Goal: Book appointment/travel/reservation

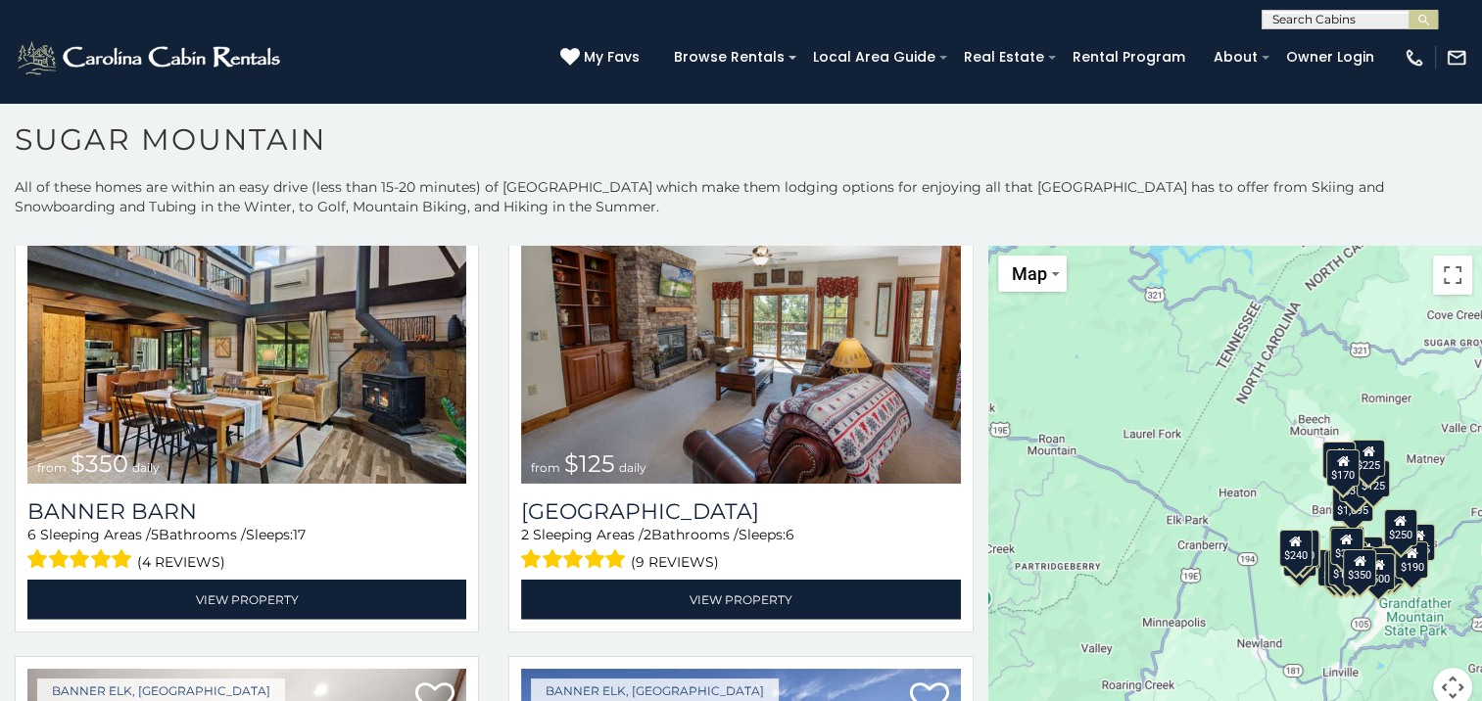
scroll to position [5288, 0]
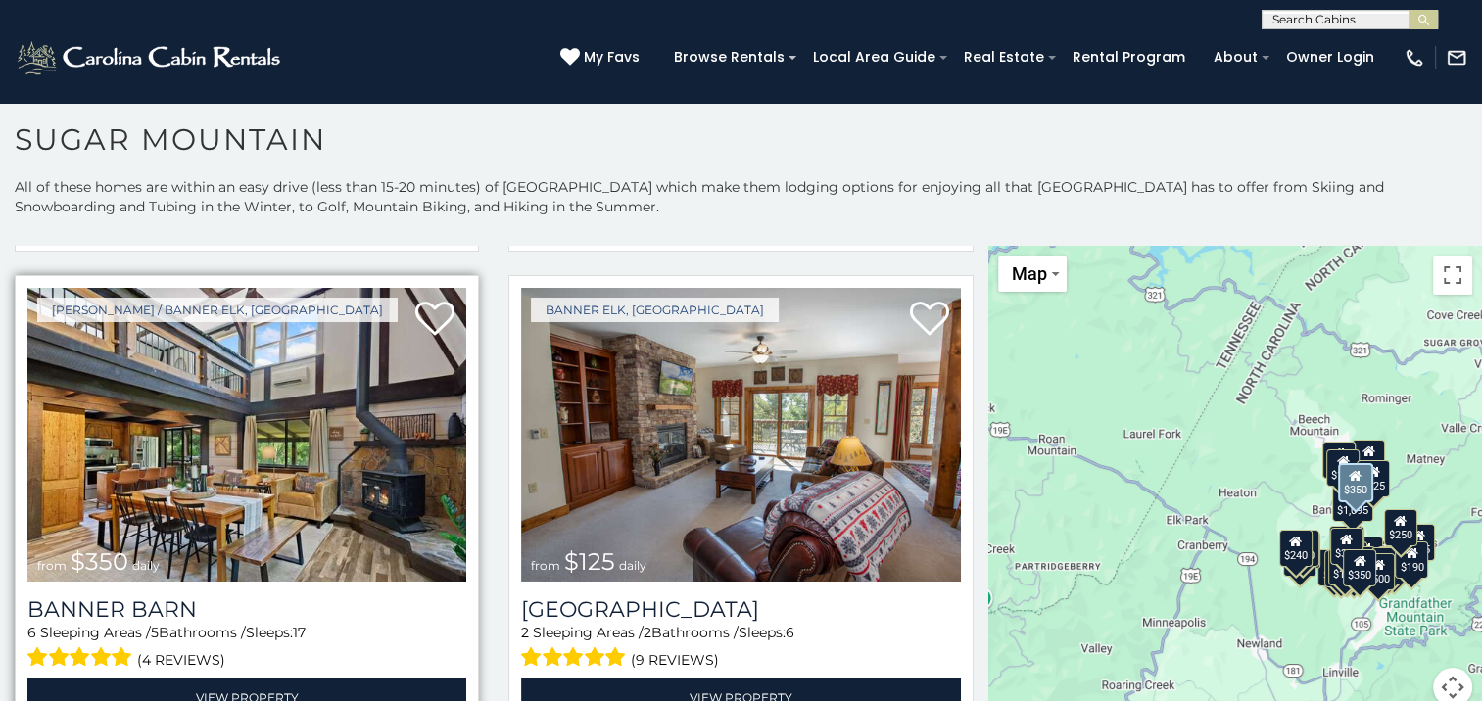
click at [267, 403] on img at bounding box center [246, 435] width 439 height 294
click at [306, 368] on img at bounding box center [246, 435] width 439 height 294
click at [307, 369] on img at bounding box center [246, 435] width 439 height 294
click at [260, 678] on link "View Property" at bounding box center [246, 698] width 439 height 40
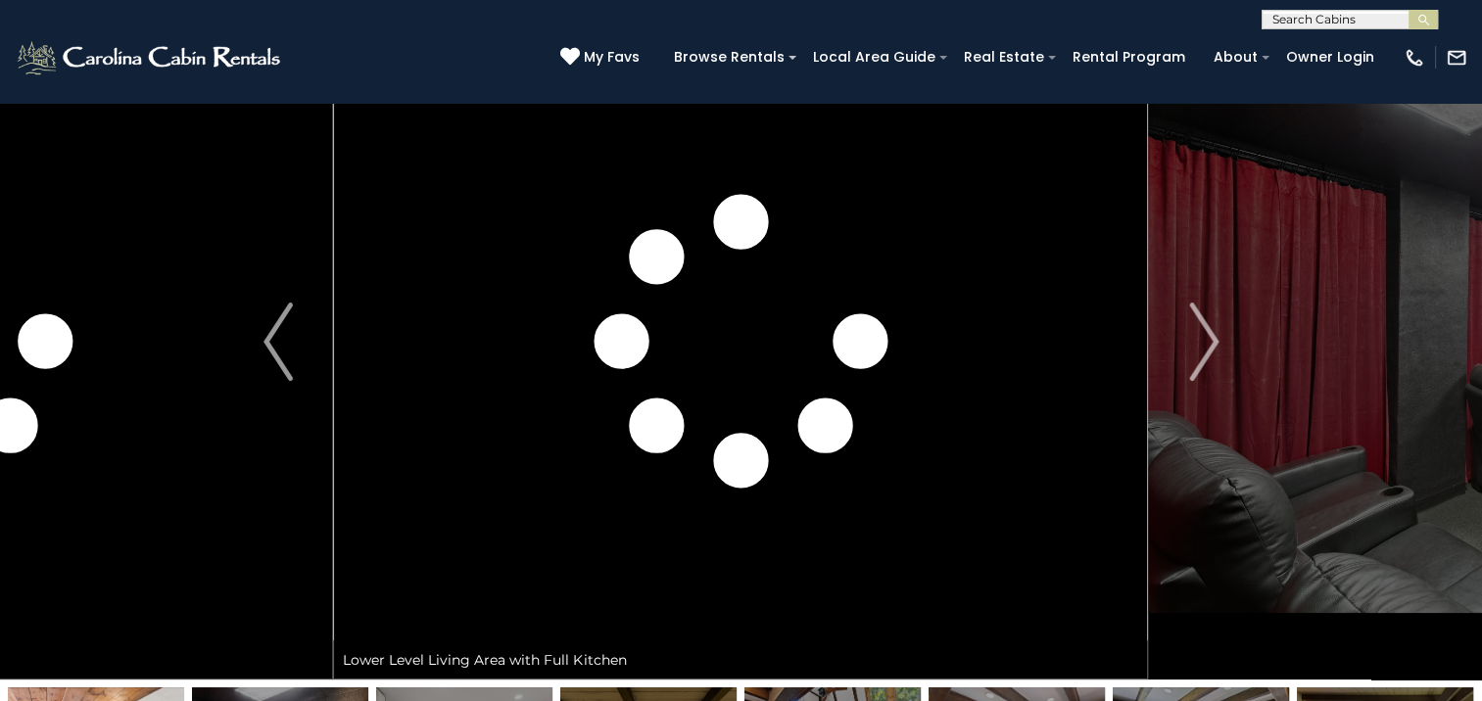
click at [1210, 337] on img "Next" at bounding box center [1203, 342] width 29 height 78
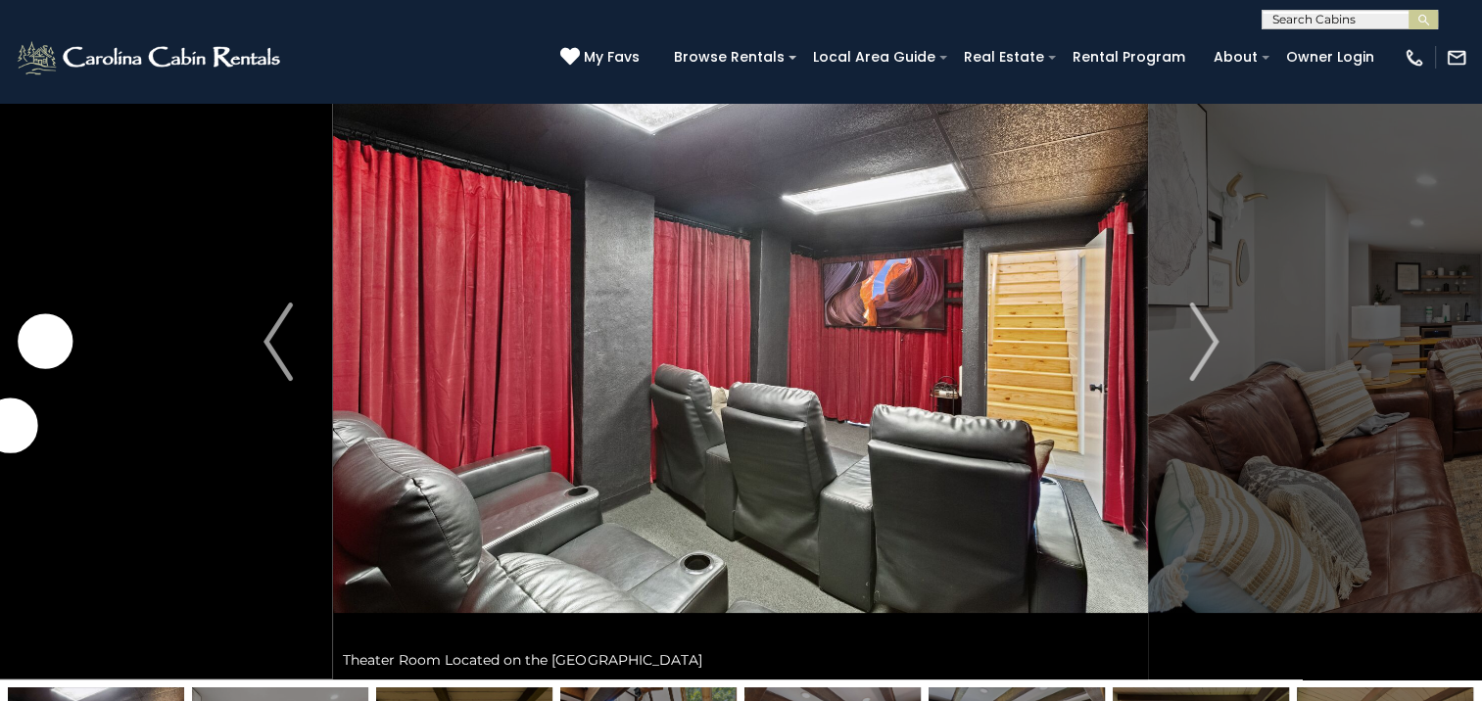
click at [1210, 337] on img "Next" at bounding box center [1203, 342] width 29 height 78
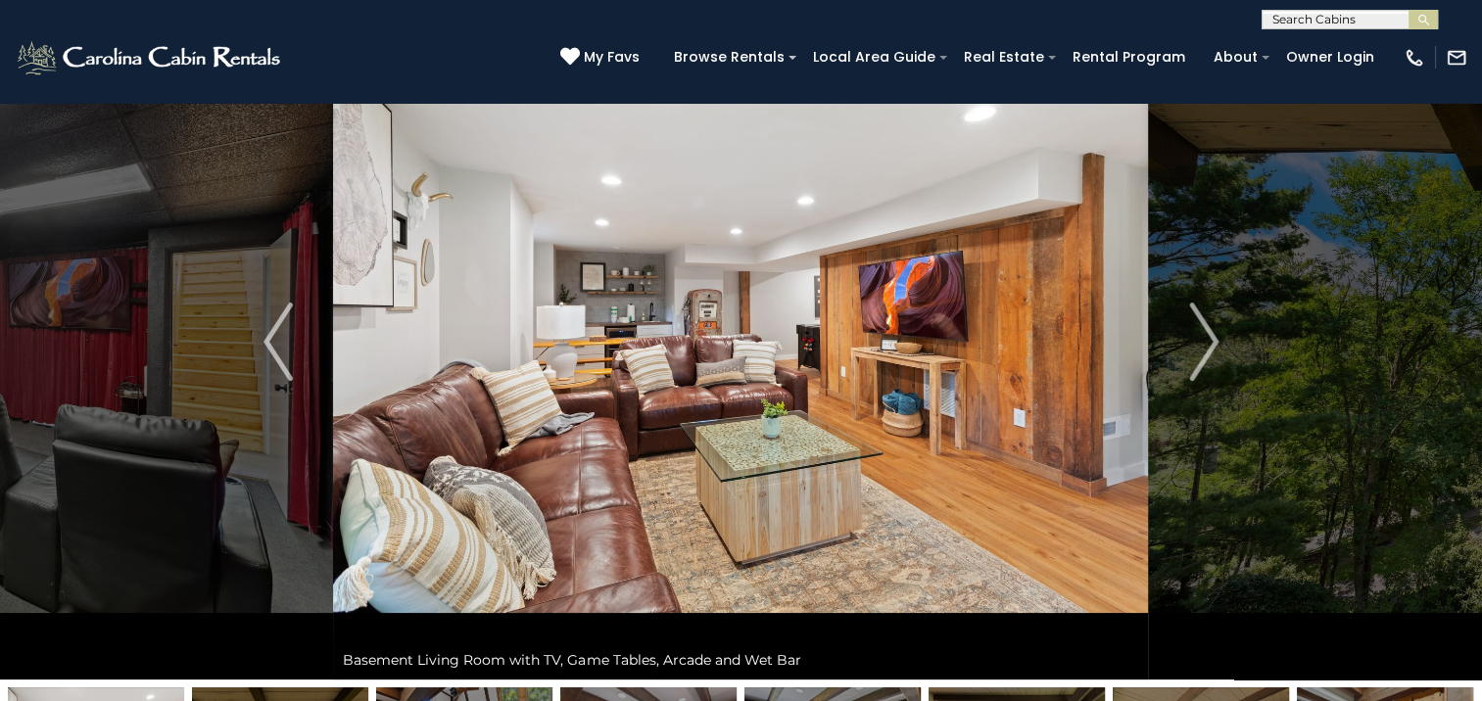
click at [1210, 337] on img "Next" at bounding box center [1203, 342] width 29 height 78
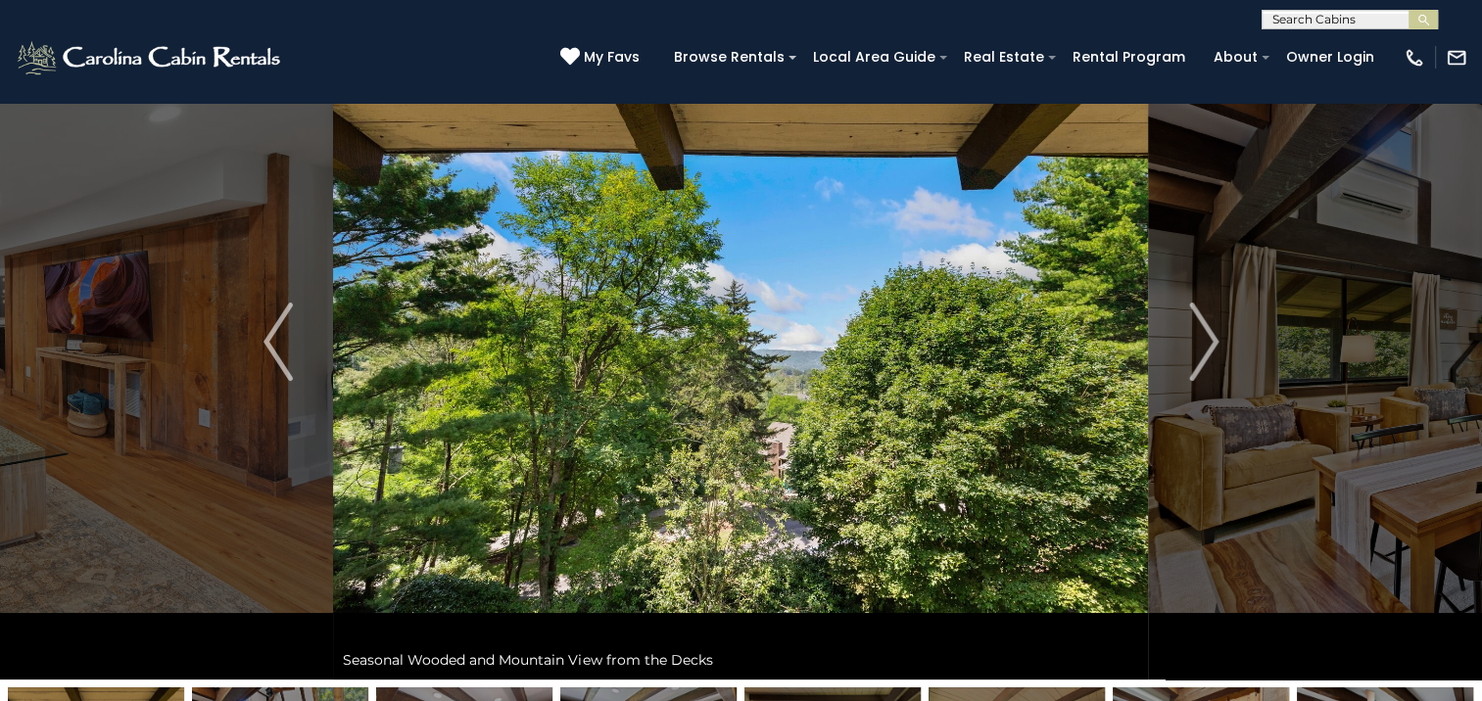
click at [1210, 337] on img "Next" at bounding box center [1203, 342] width 29 height 78
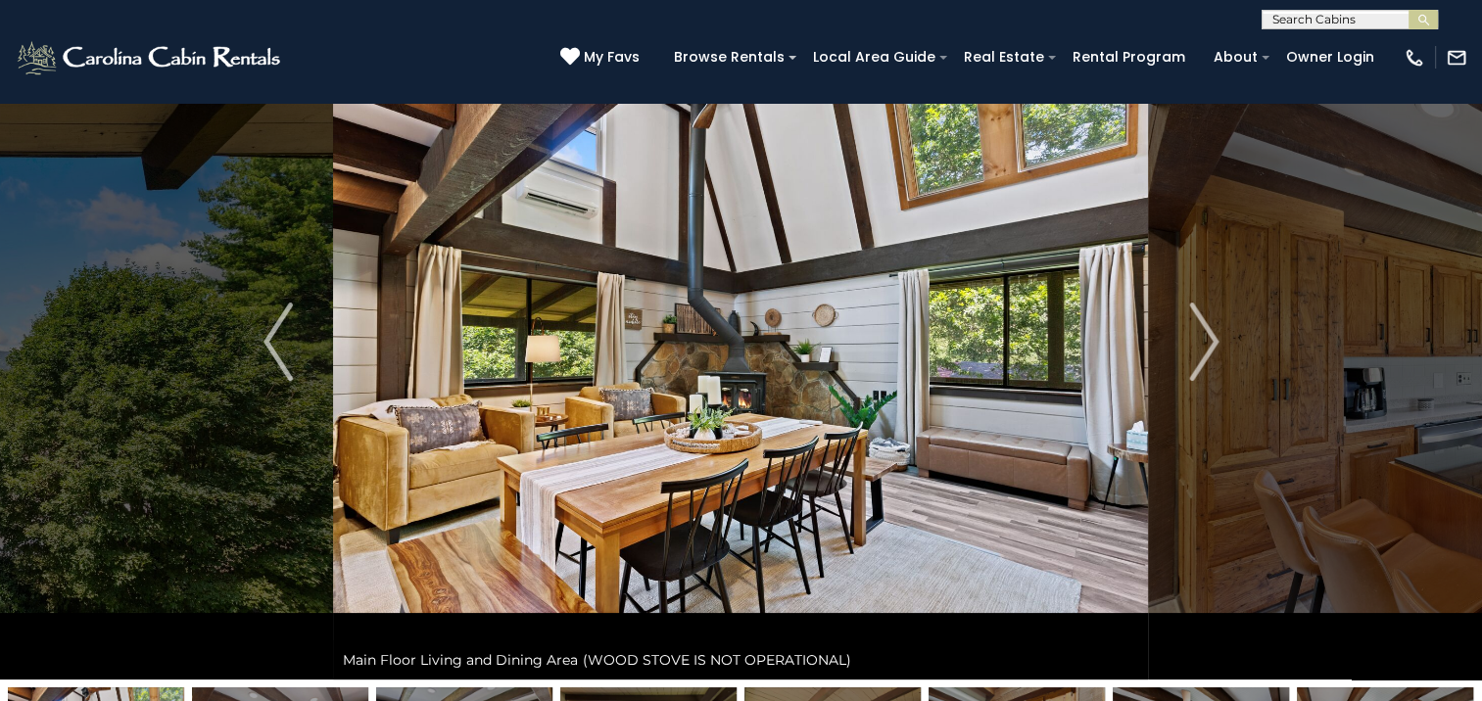
click at [1210, 337] on img "Next" at bounding box center [1203, 342] width 29 height 78
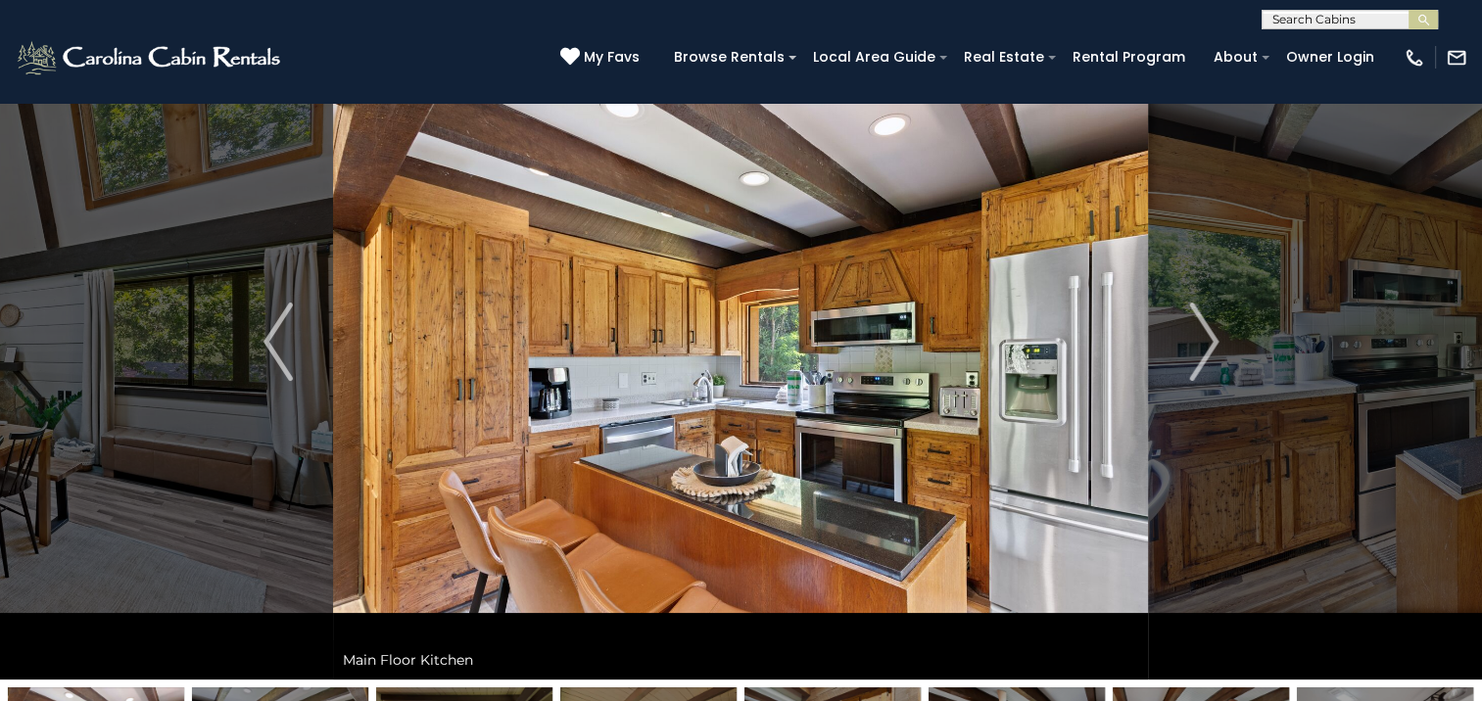
click at [1210, 337] on img "Next" at bounding box center [1203, 342] width 29 height 78
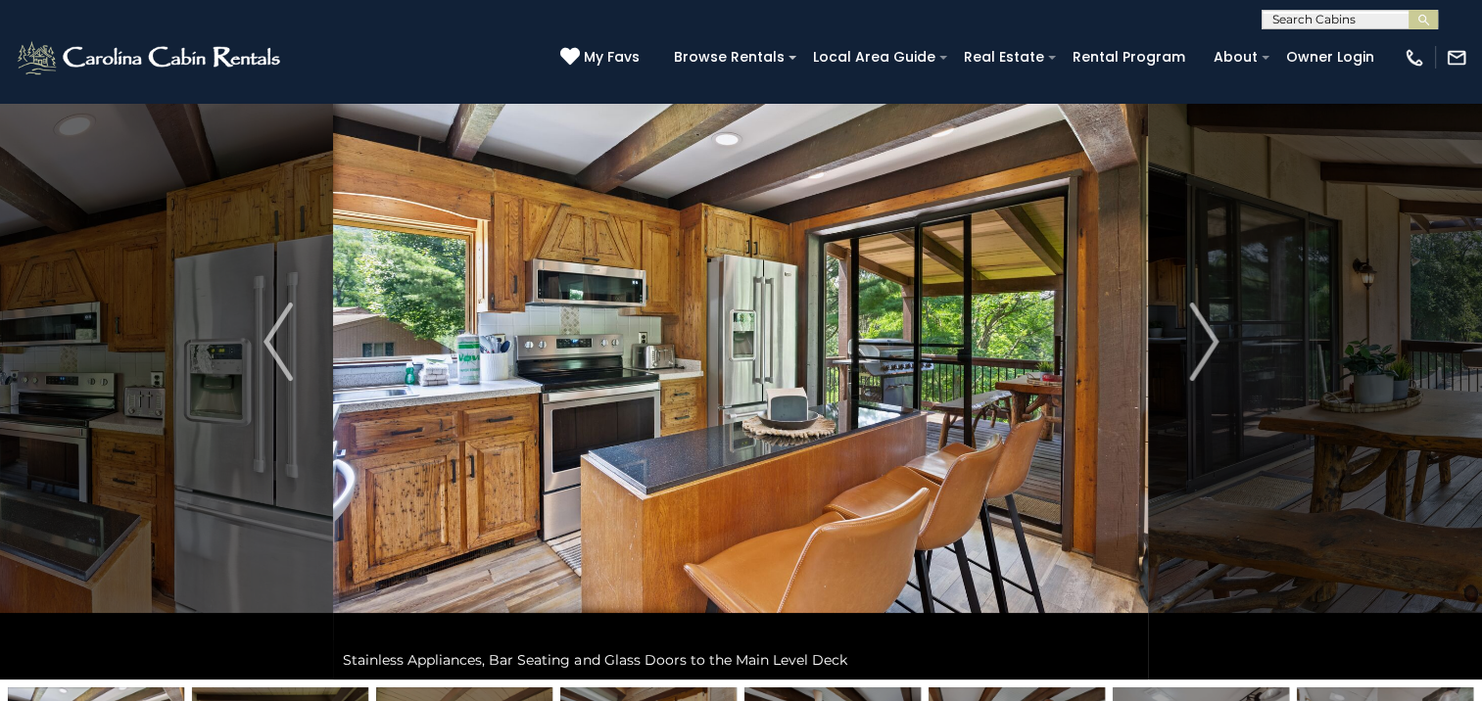
click at [1210, 337] on img "Next" at bounding box center [1203, 342] width 29 height 78
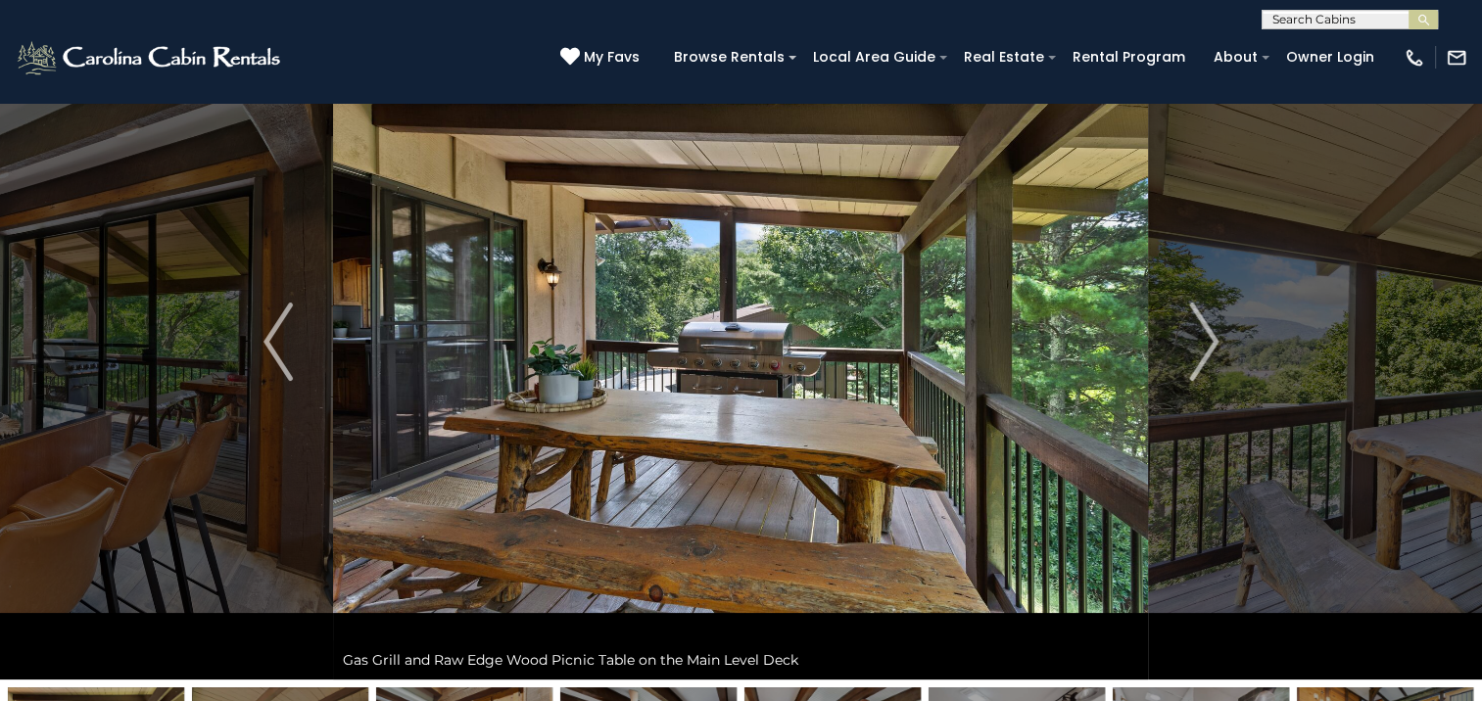
click at [1210, 337] on img "Next" at bounding box center [1203, 342] width 29 height 78
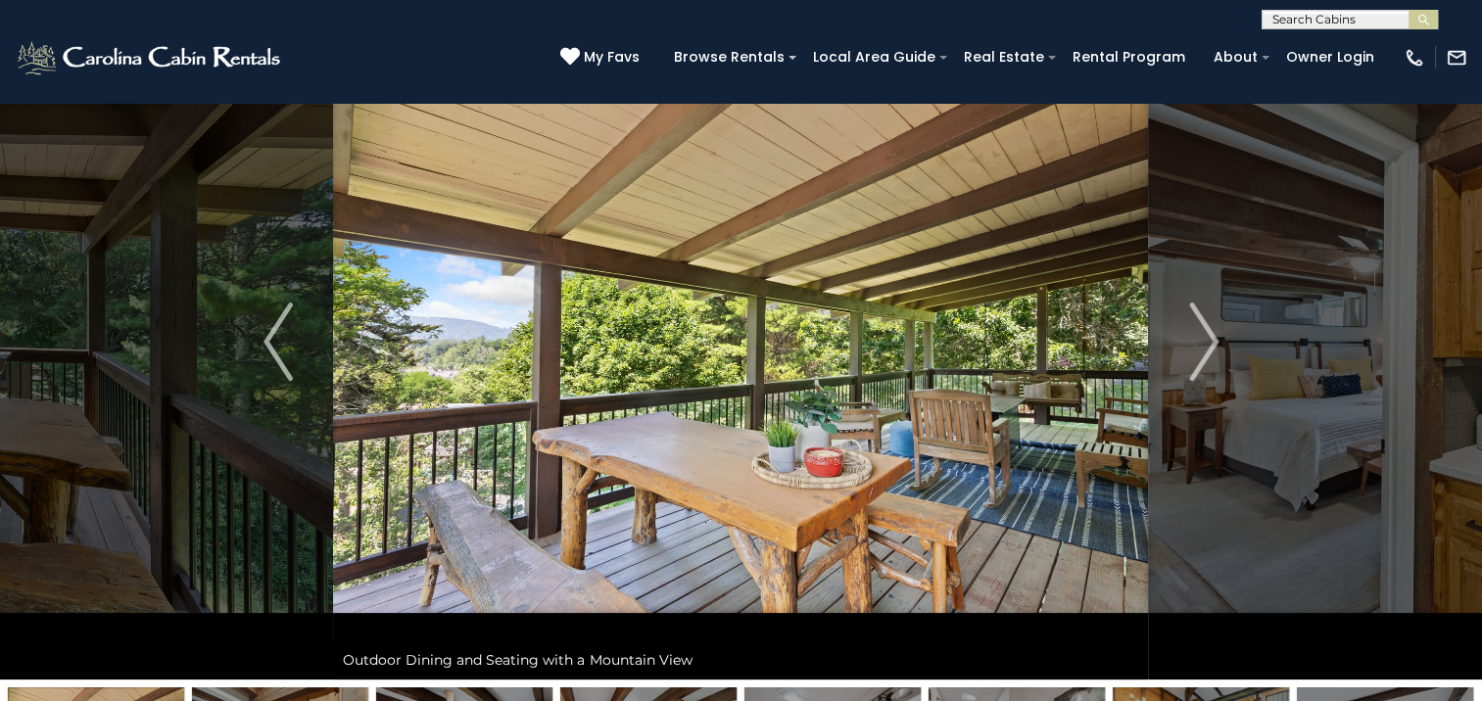
click at [1210, 337] on img "Next" at bounding box center [1203, 342] width 29 height 78
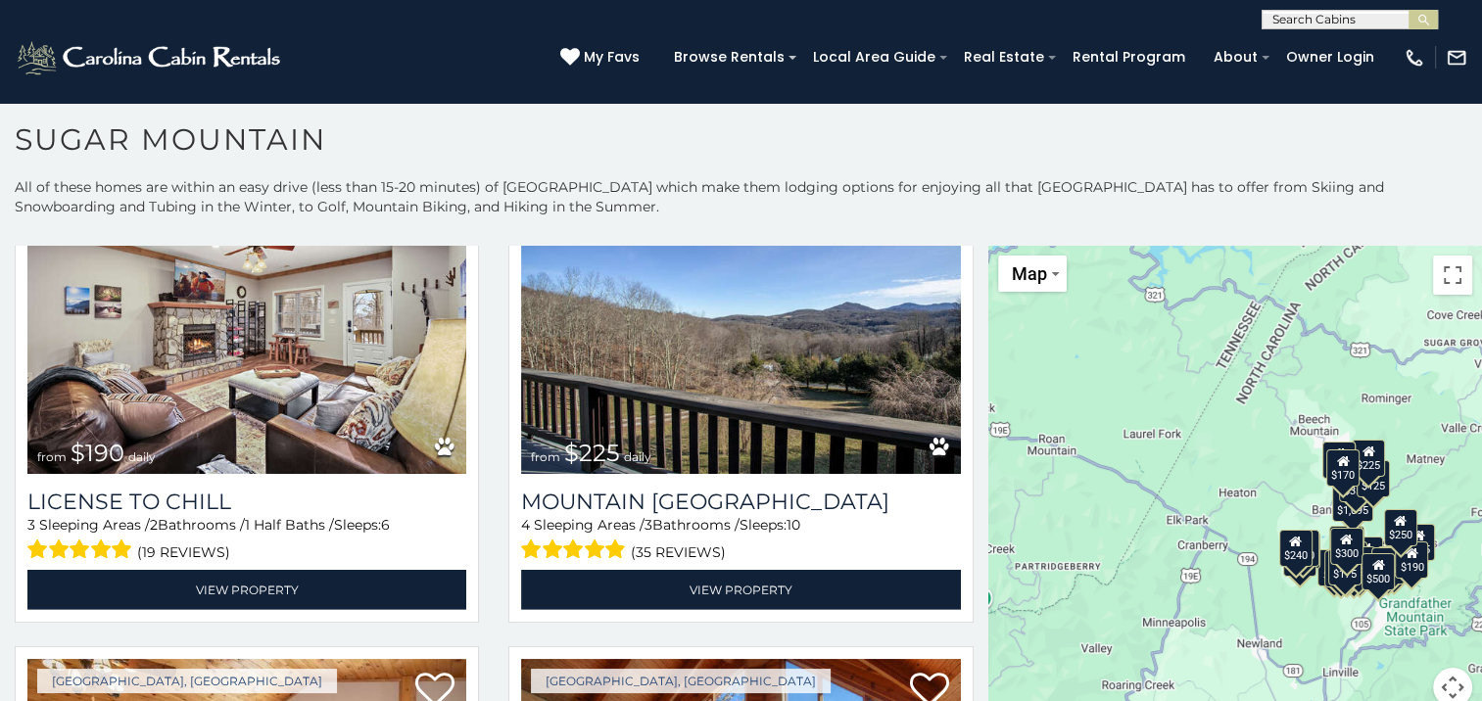
scroll to position [6169, 0]
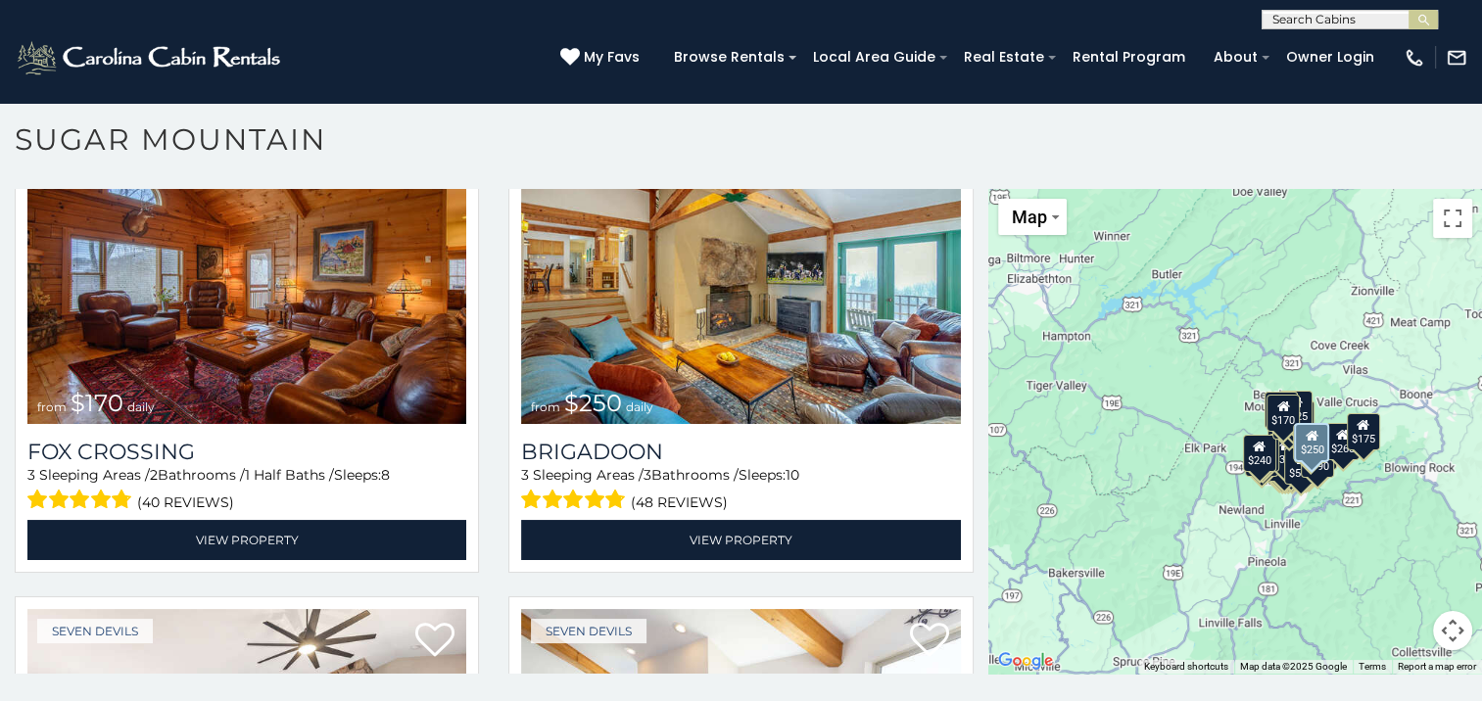
scroll to position [6730, 0]
